Goal: Task Accomplishment & Management: Use online tool/utility

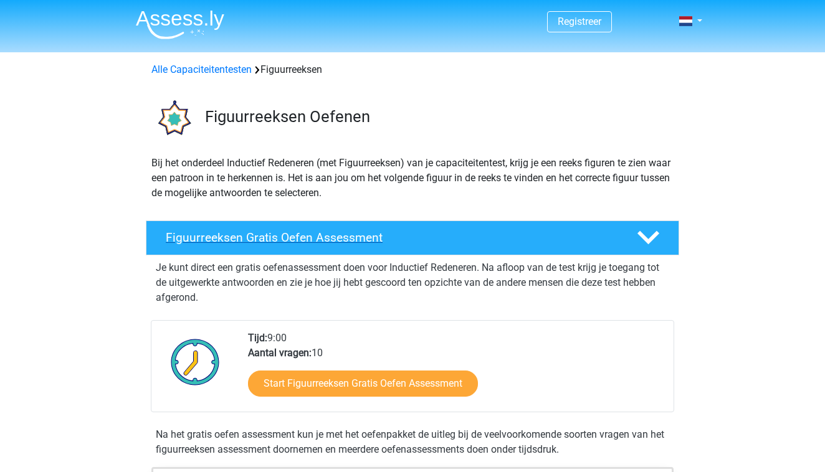
click at [351, 244] on h4 "Figuurreeksen Gratis Oefen Assessment" at bounding box center [391, 238] width 451 height 14
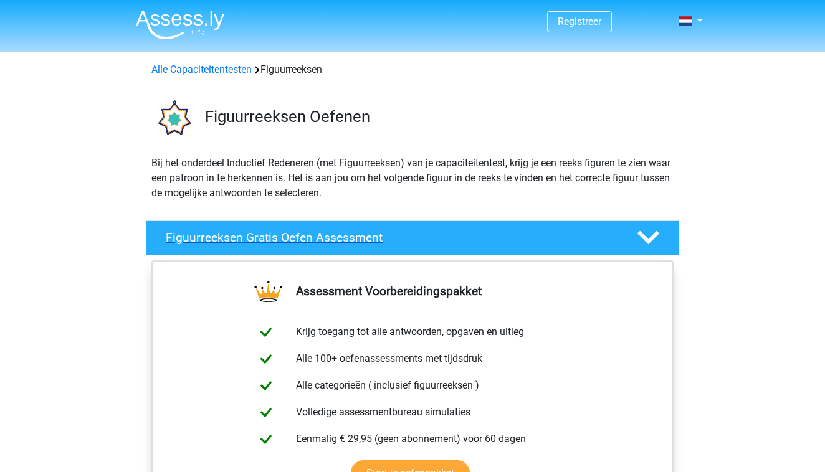
click at [351, 244] on h4 "Figuurreeksen Gratis Oefen Assessment" at bounding box center [391, 238] width 451 height 14
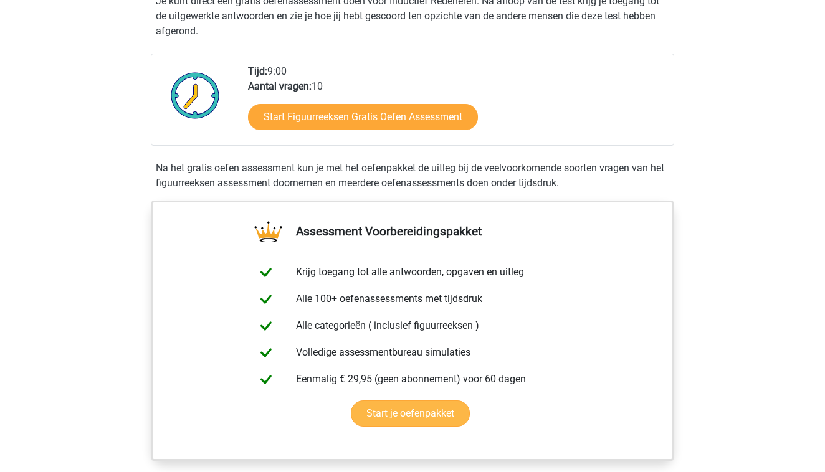
scroll to position [267, 0]
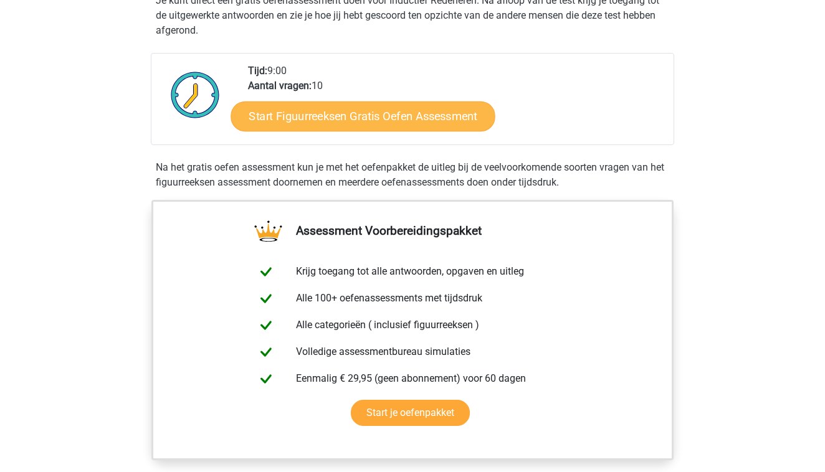
click at [405, 120] on link "Start Figuurreeksen Gratis Oefen Assessment" at bounding box center [363, 116] width 264 height 30
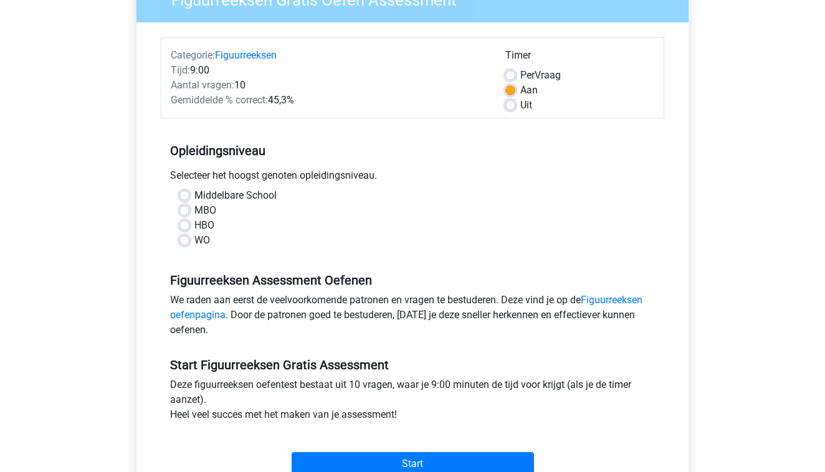
scroll to position [151, 0]
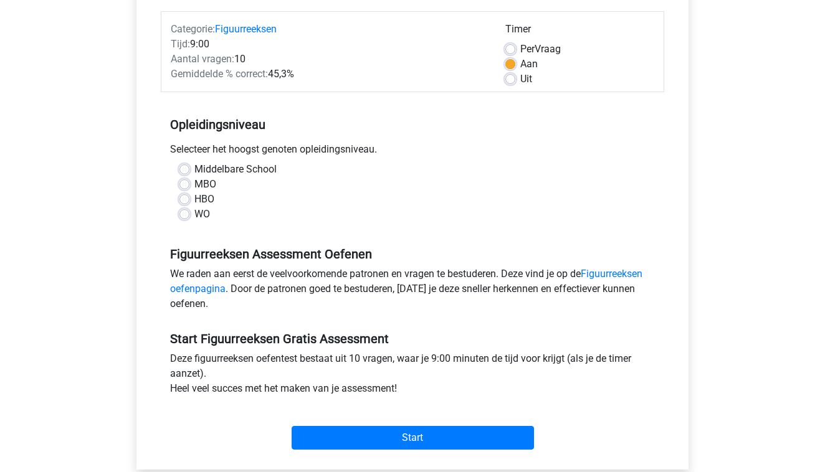
click at [208, 195] on label "HBO" at bounding box center [204, 199] width 20 height 15
click at [189, 195] on input "HBO" at bounding box center [185, 198] width 10 height 12
radio input "true"
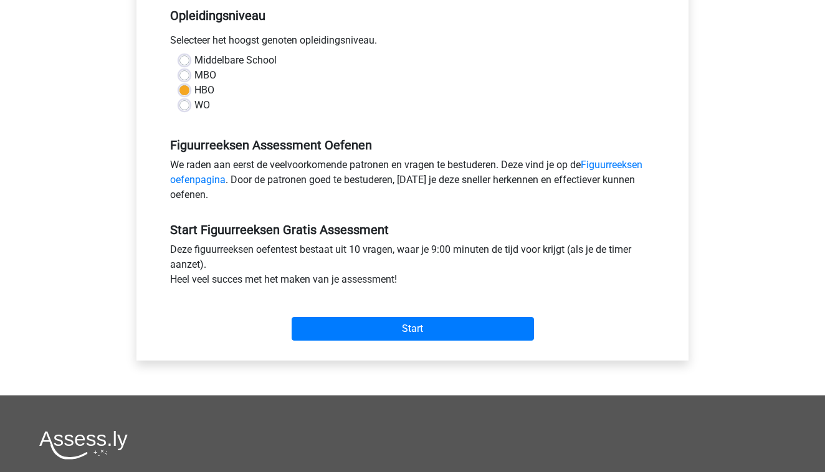
scroll to position [261, 0]
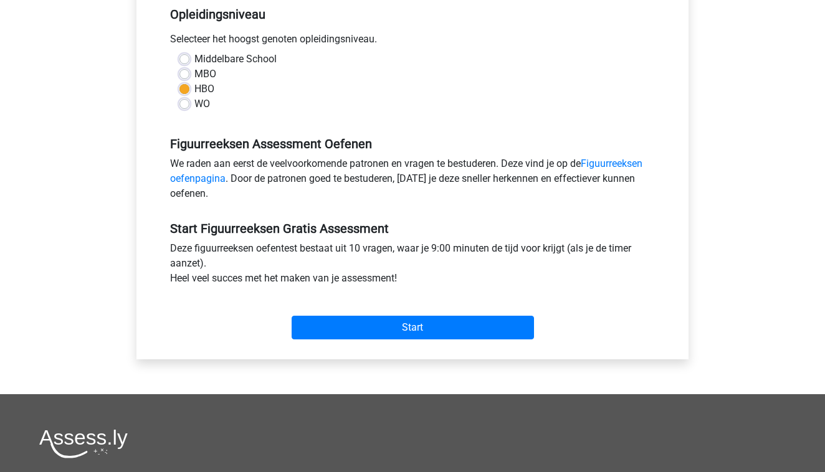
click at [345, 312] on div "Start" at bounding box center [413, 318] width 504 height 44
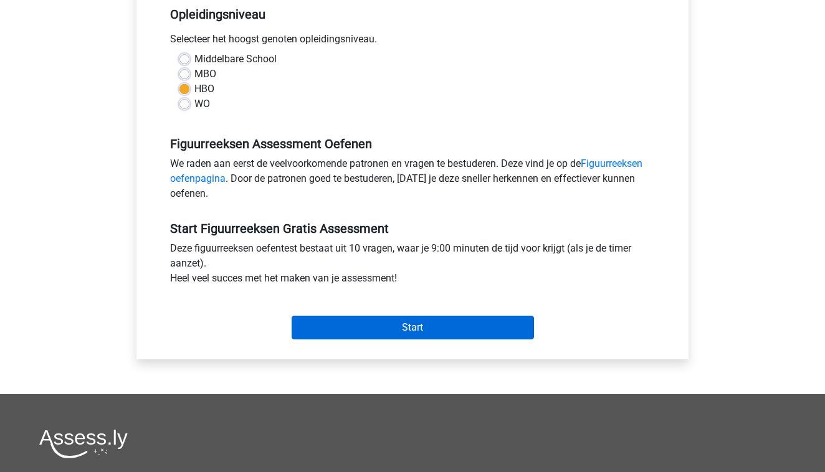
click at [353, 328] on input "Start" at bounding box center [413, 328] width 242 height 24
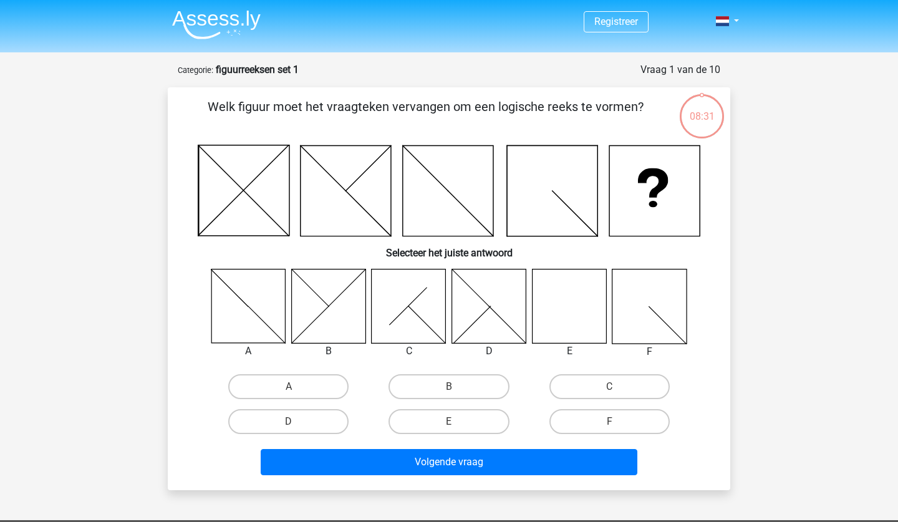
click at [457, 427] on input "E" at bounding box center [453, 425] width 8 height 8
radio input "true"
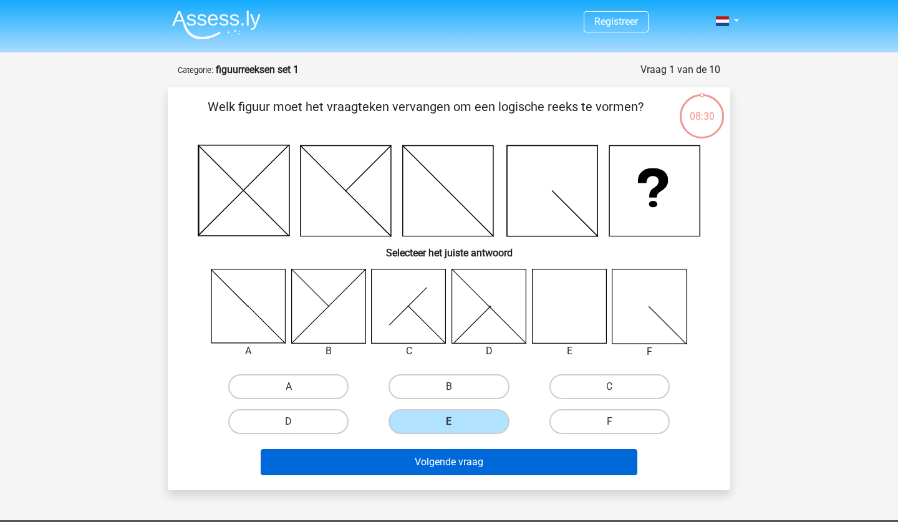
click at [461, 464] on button "Volgende vraag" at bounding box center [449, 462] width 377 height 26
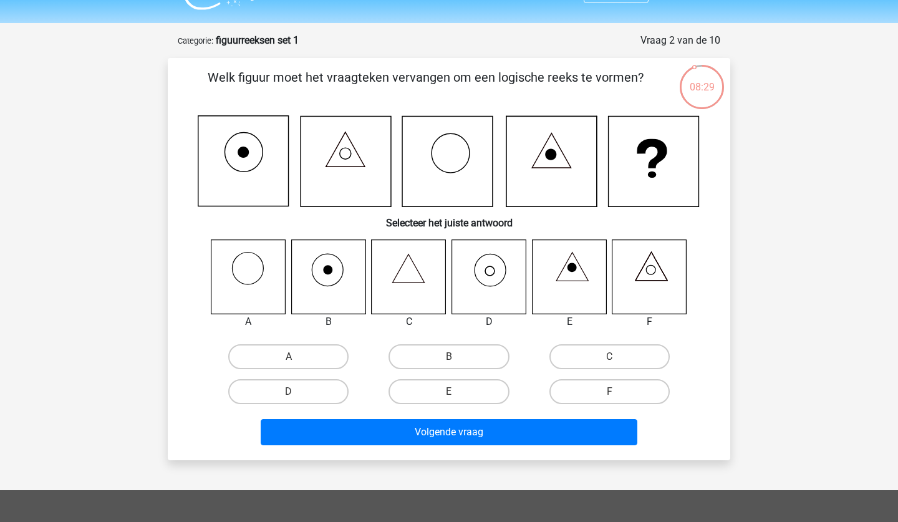
scroll to position [25, 0]
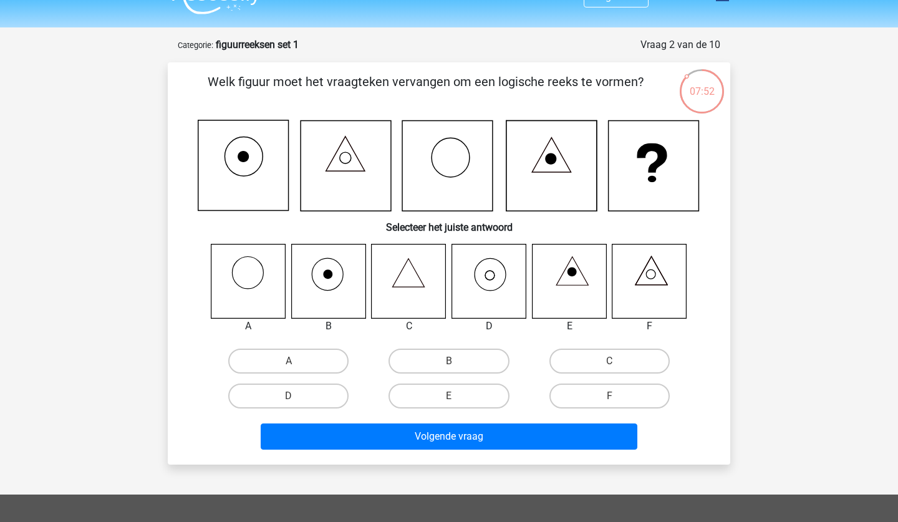
click at [493, 282] on icon at bounding box center [489, 281] width 74 height 74
click at [304, 398] on label "D" at bounding box center [288, 395] width 120 height 25
click at [297, 398] on input "D" at bounding box center [293, 400] width 8 height 8
radio input "true"
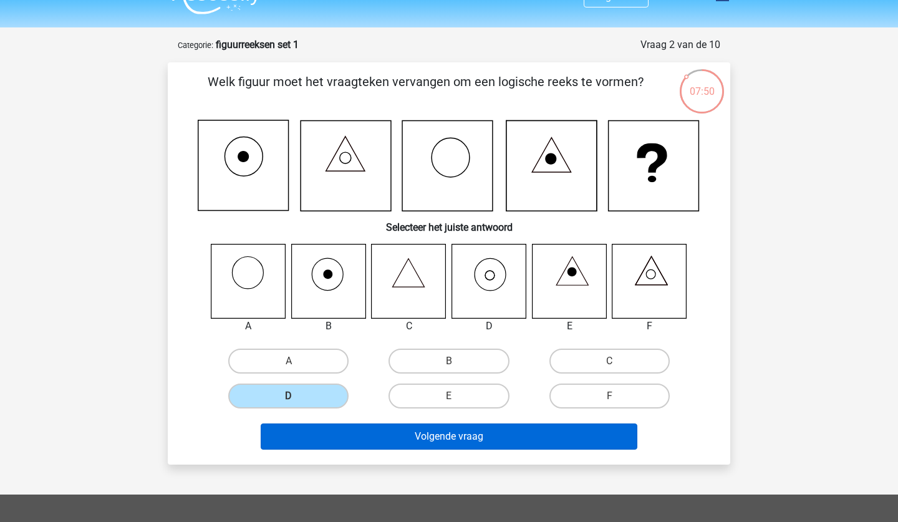
click at [393, 429] on button "Volgende vraag" at bounding box center [449, 436] width 377 height 26
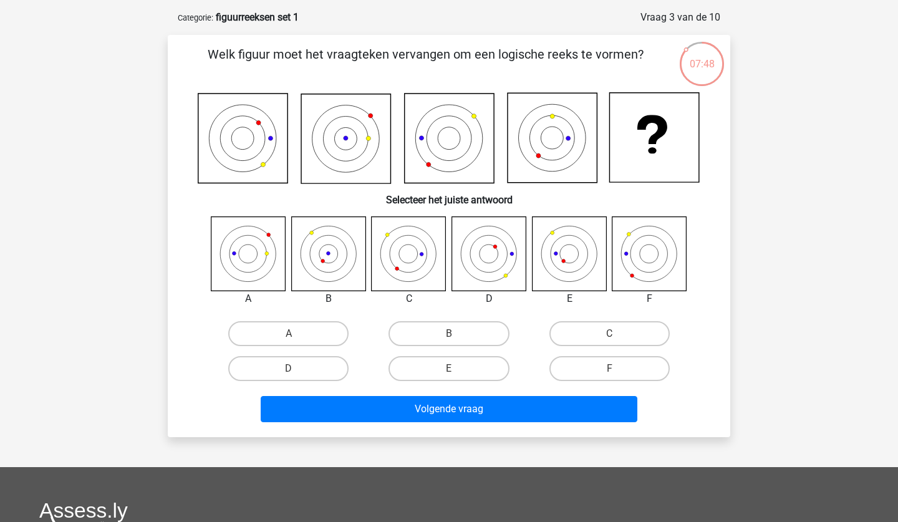
scroll to position [39, 0]
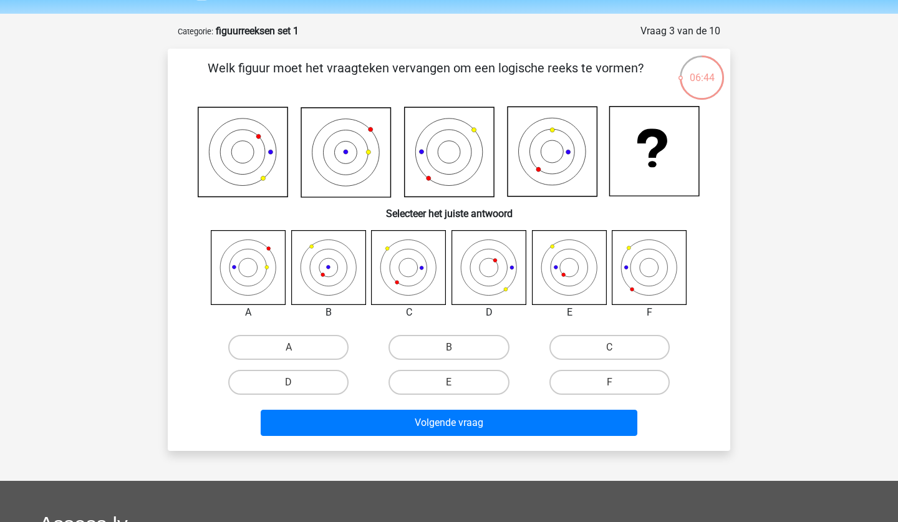
click at [340, 274] on icon at bounding box center [328, 267] width 74 height 74
click at [441, 350] on label "B" at bounding box center [448, 347] width 120 height 25
click at [449, 350] on input "B" at bounding box center [453, 351] width 8 height 8
radio input "true"
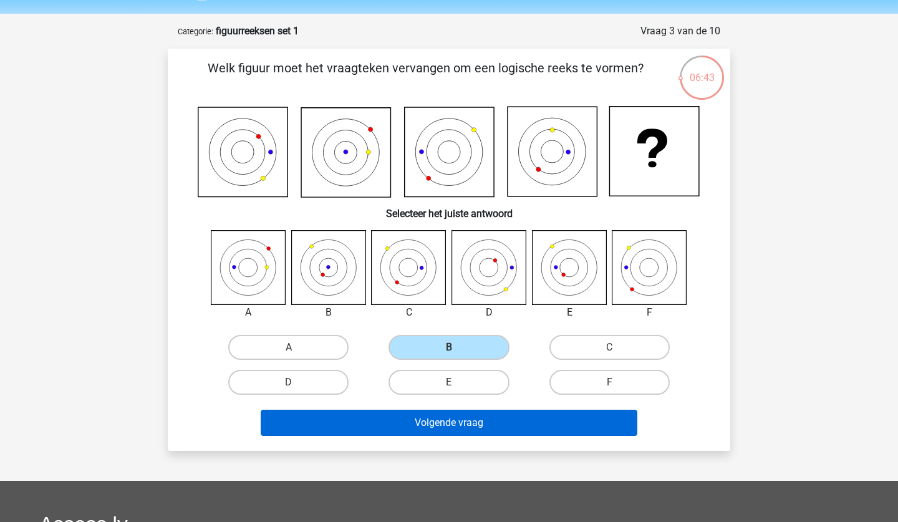
click at [441, 421] on button "Volgende vraag" at bounding box center [449, 422] width 377 height 26
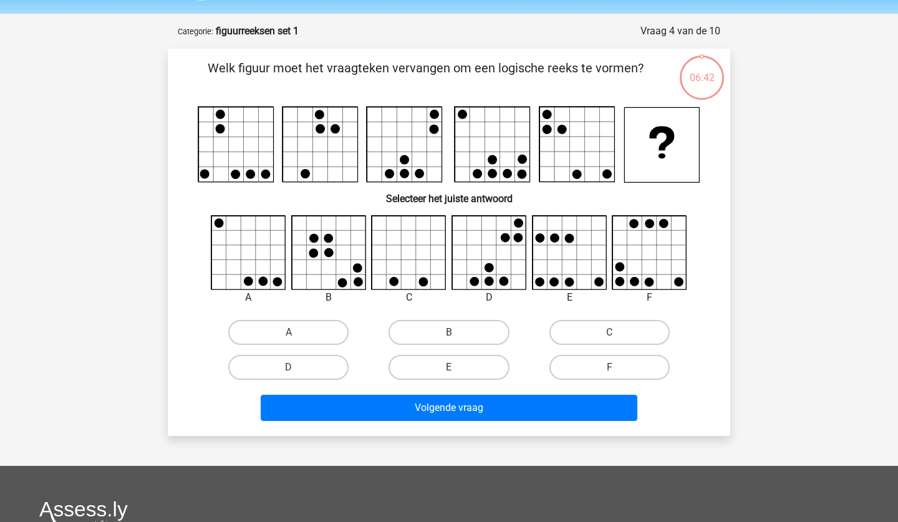
scroll to position [62, 0]
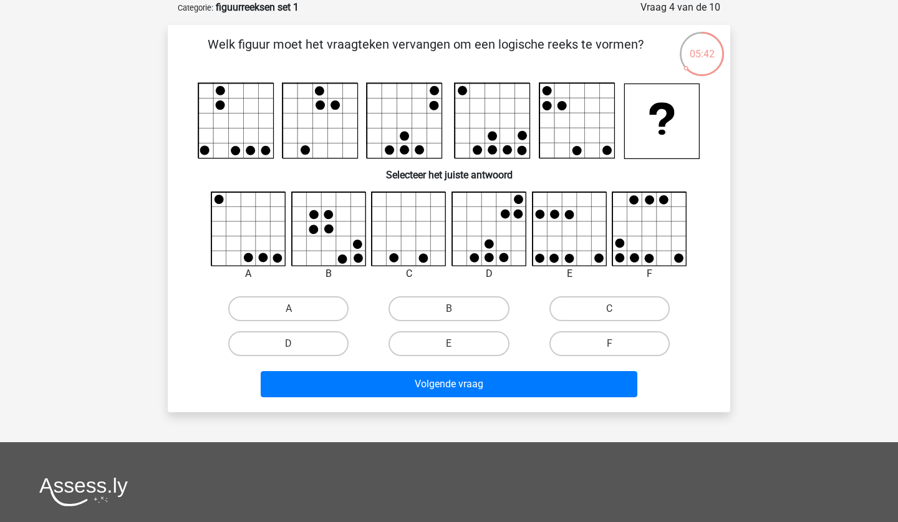
click at [600, 295] on div "C" at bounding box center [609, 308] width 160 height 35
click at [601, 304] on label "C" at bounding box center [609, 308] width 120 height 25
click at [609, 309] on input "C" at bounding box center [613, 313] width 8 height 8
radio input "true"
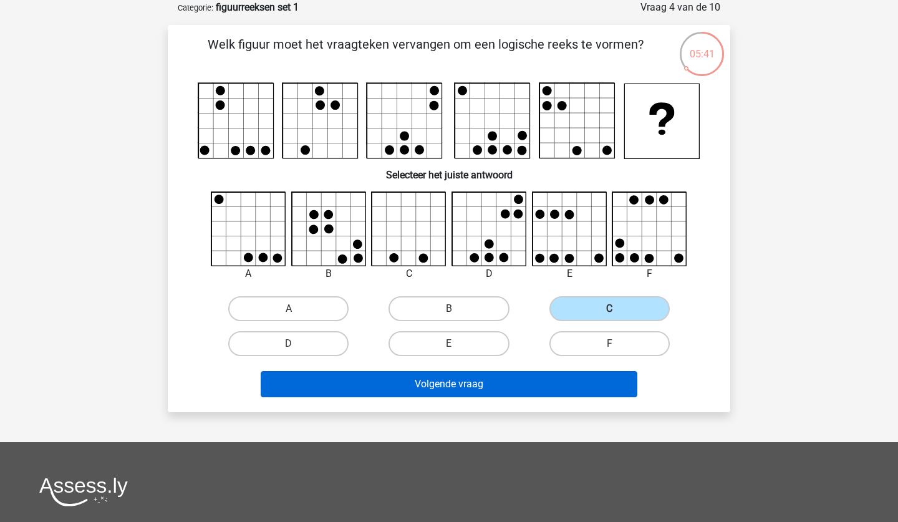
click at [560, 375] on button "Volgende vraag" at bounding box center [449, 384] width 377 height 26
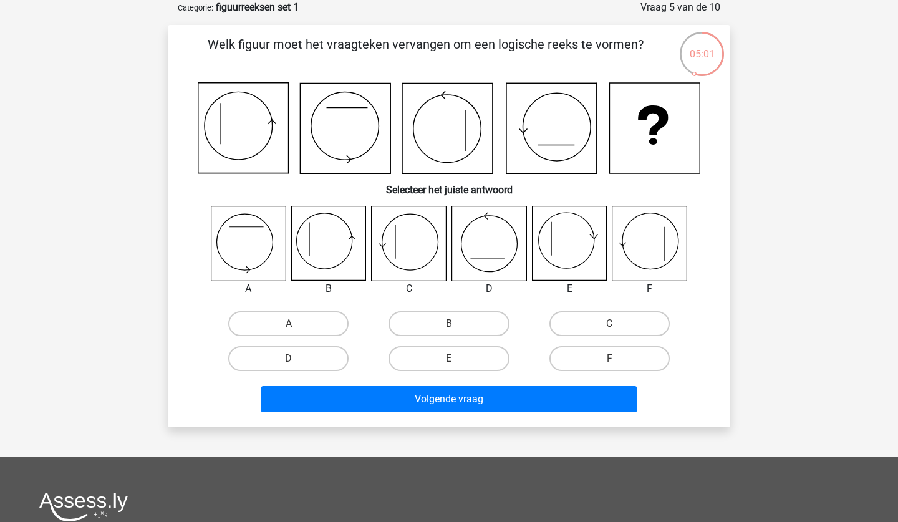
click at [577, 240] on icon at bounding box center [569, 243] width 74 height 74
click at [423, 322] on label "B" at bounding box center [448, 323] width 120 height 25
click at [449, 323] on input "B" at bounding box center [453, 327] width 8 height 8
radio input "true"
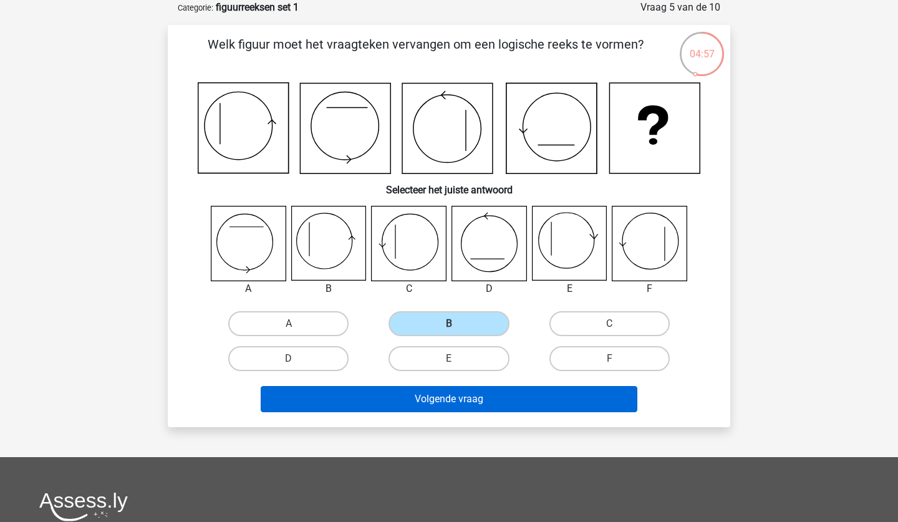
click at [428, 397] on button "Volgende vraag" at bounding box center [449, 399] width 377 height 26
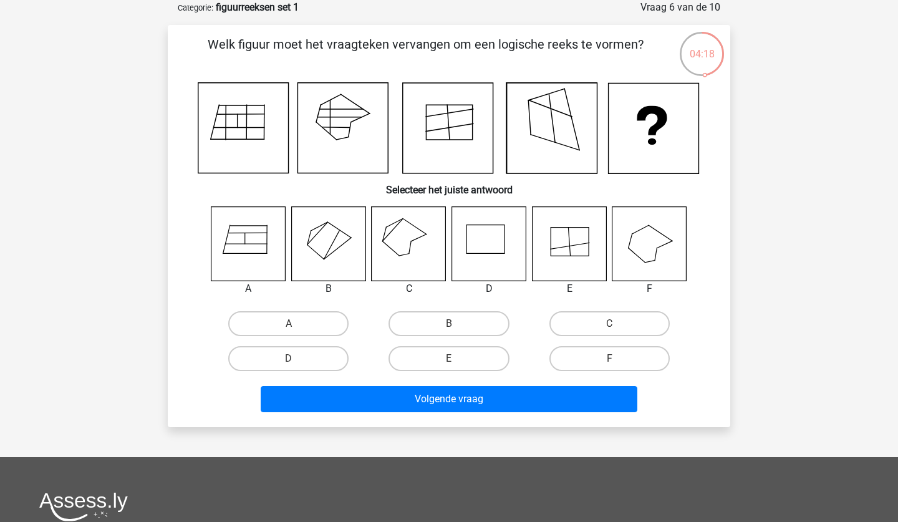
click at [264, 249] on icon at bounding box center [248, 243] width 74 height 74
click at [302, 320] on label "A" at bounding box center [288, 323] width 120 height 25
click at [297, 323] on input "A" at bounding box center [293, 327] width 8 height 8
radio input "true"
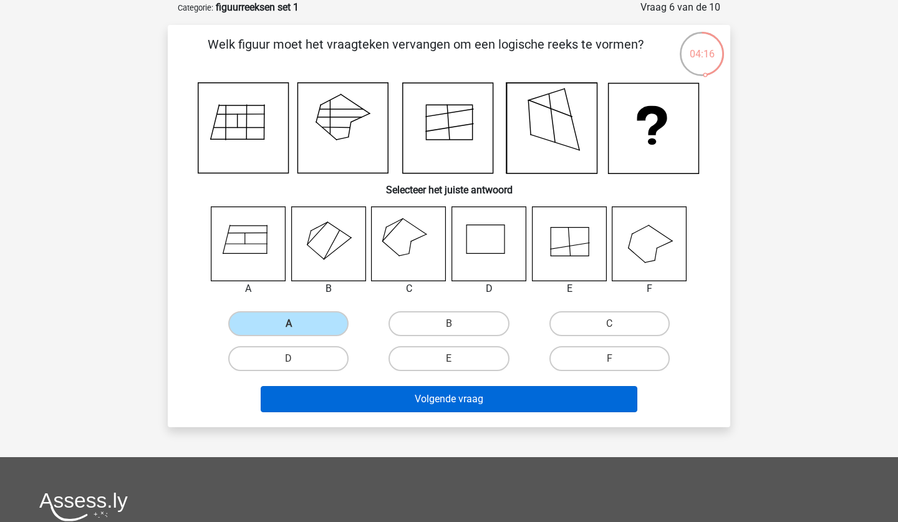
click at [367, 405] on button "Volgende vraag" at bounding box center [449, 399] width 377 height 26
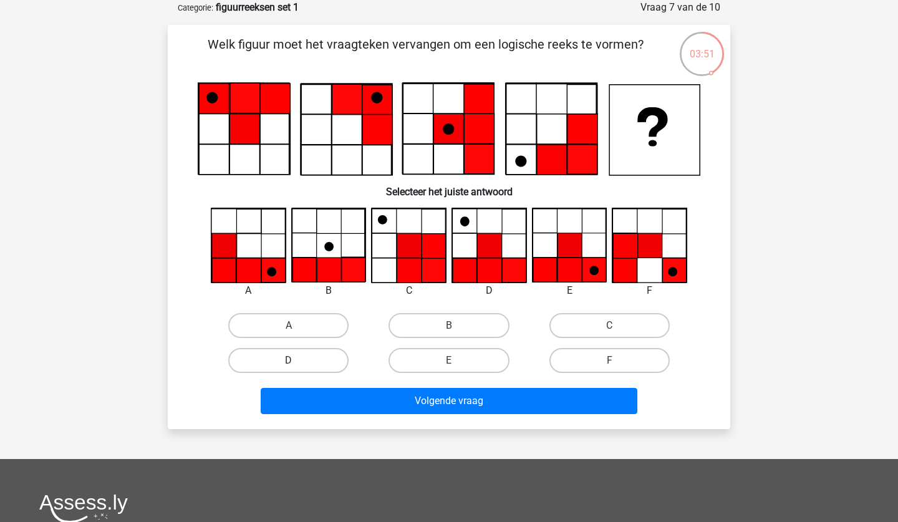
click at [311, 365] on label "D" at bounding box center [288, 360] width 120 height 25
click at [297, 365] on input "D" at bounding box center [293, 364] width 8 height 8
radio input "true"
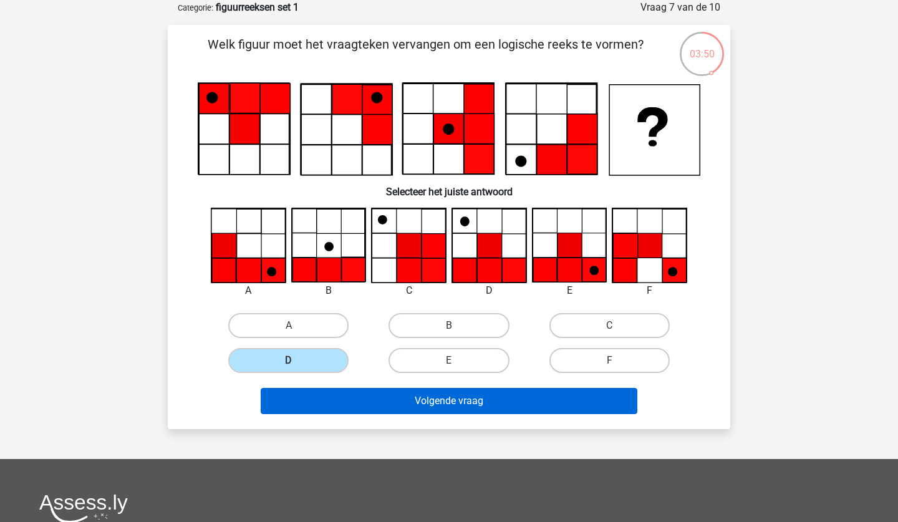
click at [390, 396] on button "Volgende vraag" at bounding box center [449, 401] width 377 height 26
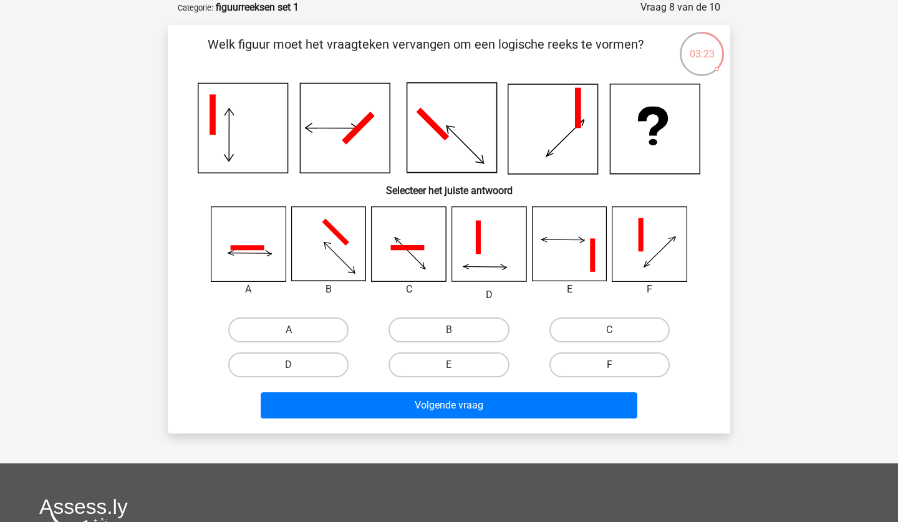
click at [624, 358] on label "F" at bounding box center [609, 364] width 120 height 25
click at [617, 365] on input "F" at bounding box center [613, 369] width 8 height 8
radio input "true"
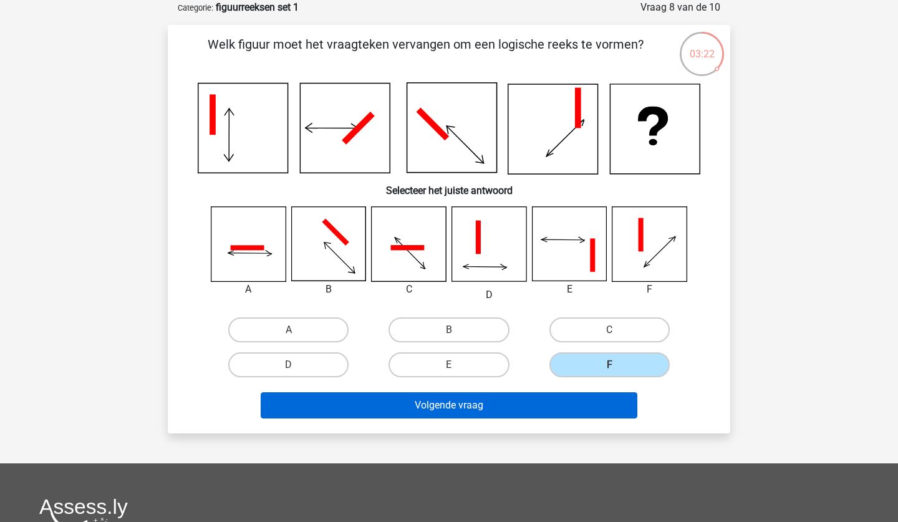
click at [595, 393] on button "Volgende vraag" at bounding box center [449, 405] width 377 height 26
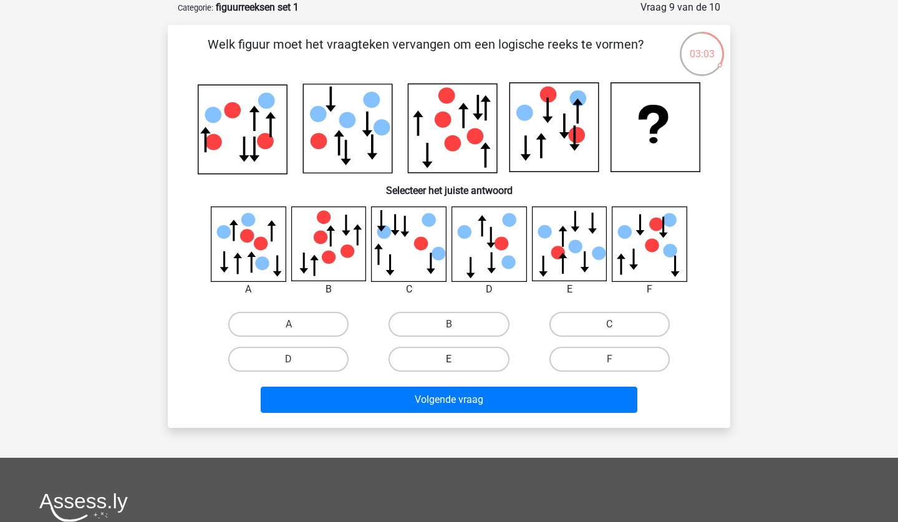
click at [497, 359] on label "E" at bounding box center [448, 359] width 120 height 25
click at [457, 359] on input "E" at bounding box center [453, 363] width 8 height 8
radio input "true"
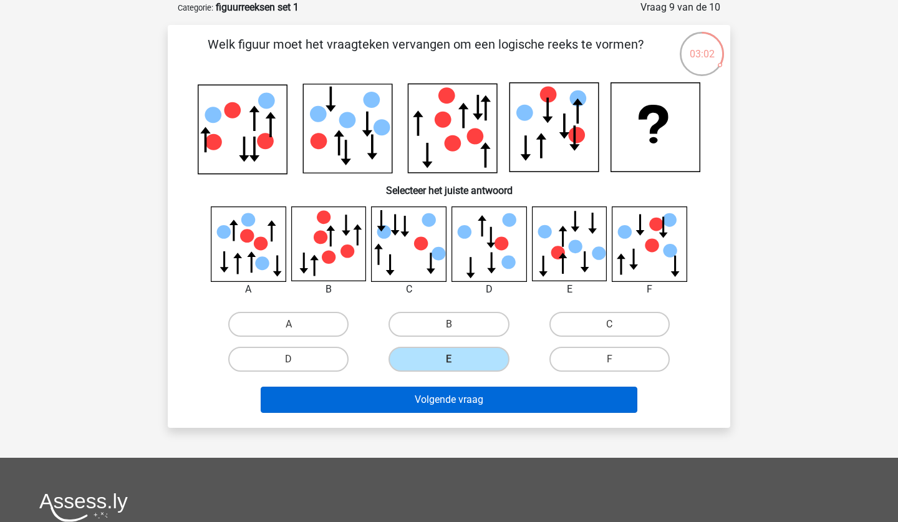
click at [496, 388] on button "Volgende vraag" at bounding box center [449, 399] width 377 height 26
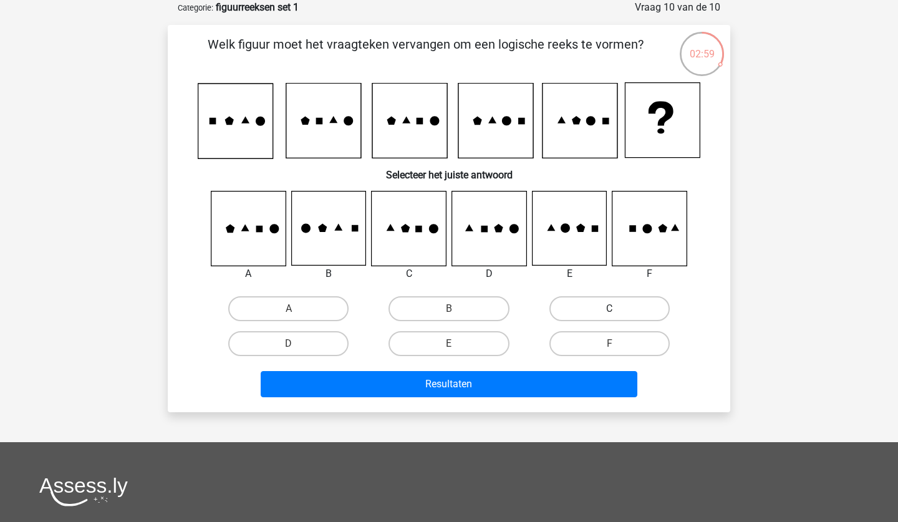
click at [568, 314] on label "C" at bounding box center [609, 308] width 120 height 25
click at [609, 314] on input "C" at bounding box center [613, 313] width 8 height 8
radio input "true"
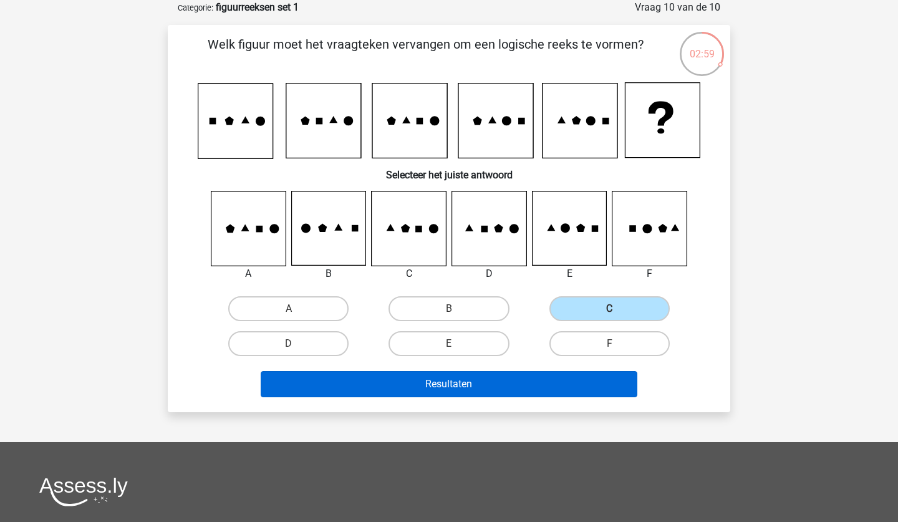
click at [525, 390] on button "Resultaten" at bounding box center [449, 384] width 377 height 26
